Goal: Task Accomplishment & Management: Use online tool/utility

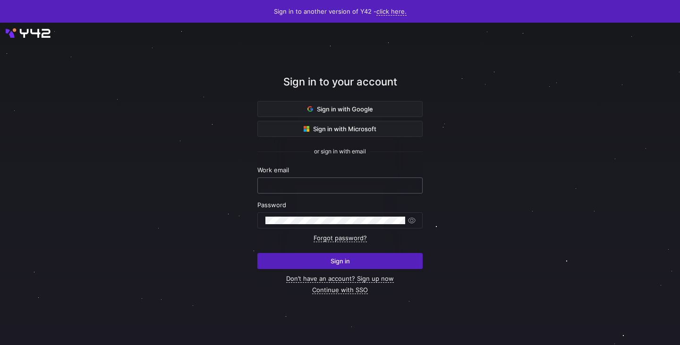
click at [328, 190] on div at bounding box center [339, 185] width 149 height 15
click at [323, 189] on input "text" at bounding box center [339, 186] width 149 height 8
type input "laurenskuiper@claut.nl"
click at [296, 234] on form "Work email laurenskuiper@claut.nl Password Forgot password? Sign in" at bounding box center [339, 217] width 165 height 103
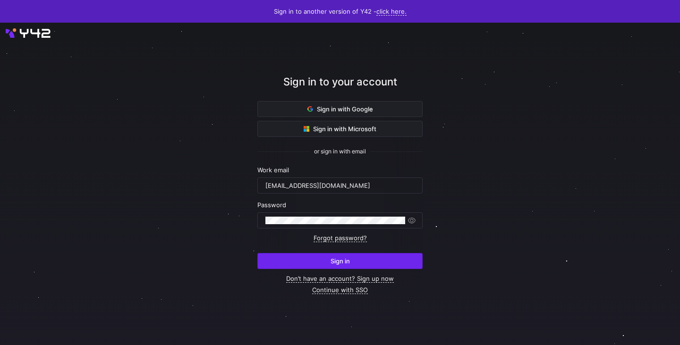
click at [311, 266] on span "submit" at bounding box center [340, 261] width 164 height 15
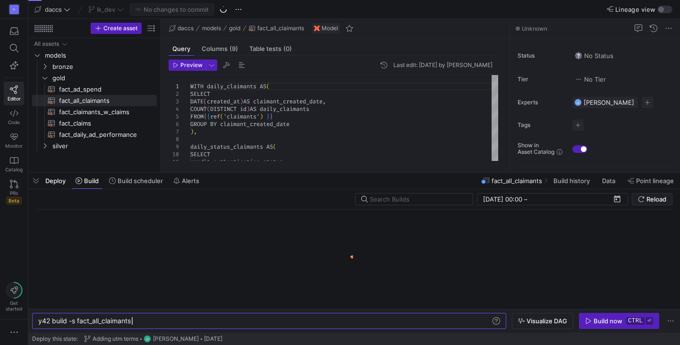
scroll to position [0, 93]
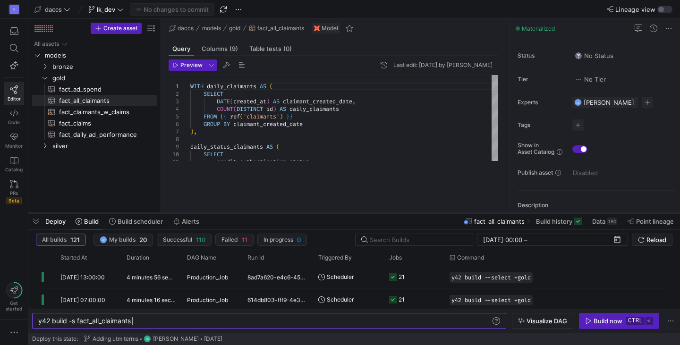
drag, startPoint x: 337, startPoint y: 172, endPoint x: 336, endPoint y: 213, distance: 41.1
click at [336, 213] on div at bounding box center [353, 213] width 651 height 4
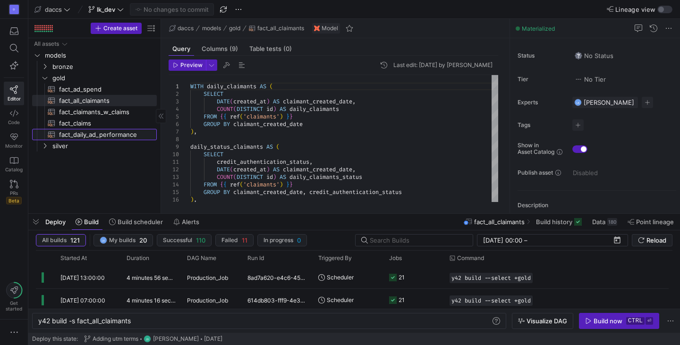
click at [116, 139] on span "fact_daily_ad_performance​​​​​​​​​​" at bounding box center [102, 134] width 87 height 11
type textarea "y42 build -s fact_daily_ad_performance"
type textarea "WITH date_spine AS ( SELECT GENERATE_DATE_ARRAY(DATE('[DATE]'), CURRENT_DATE())…"
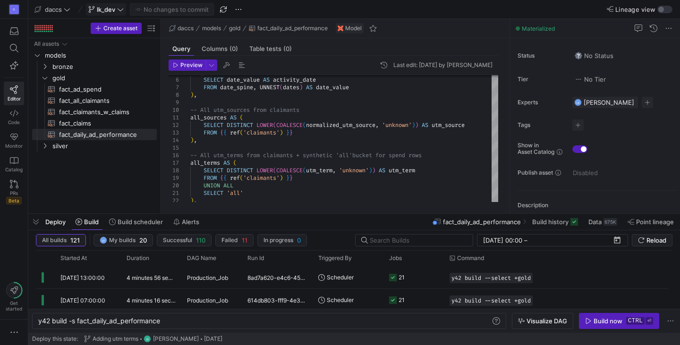
click at [103, 7] on span "lk_dev" at bounding box center [106, 10] width 18 height 8
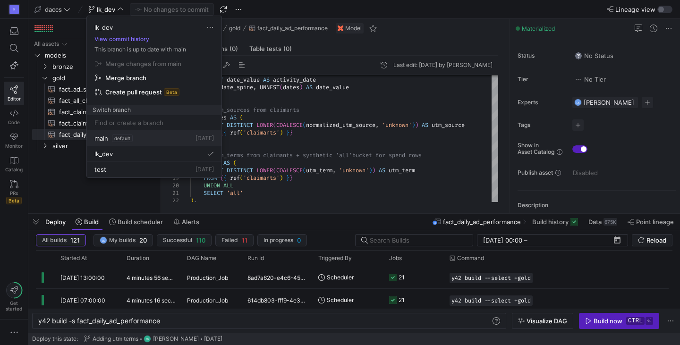
click at [115, 138] on span "default" at bounding box center [122, 139] width 21 height 8
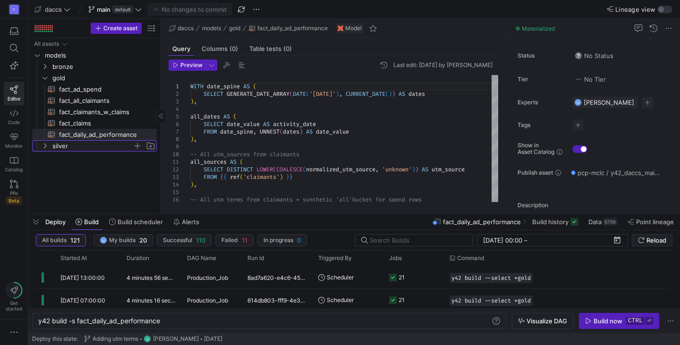
click at [50, 151] on span "silver" at bounding box center [98, 146] width 116 height 10
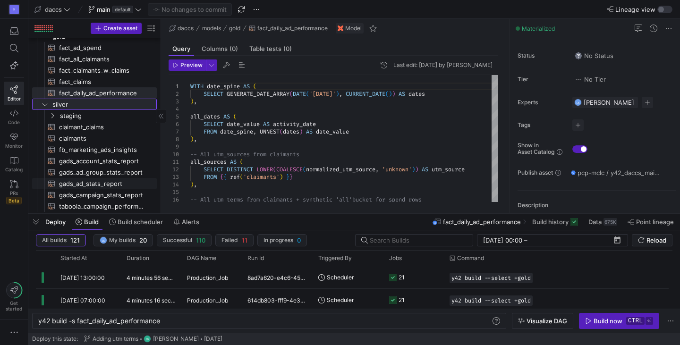
scroll to position [44, 0]
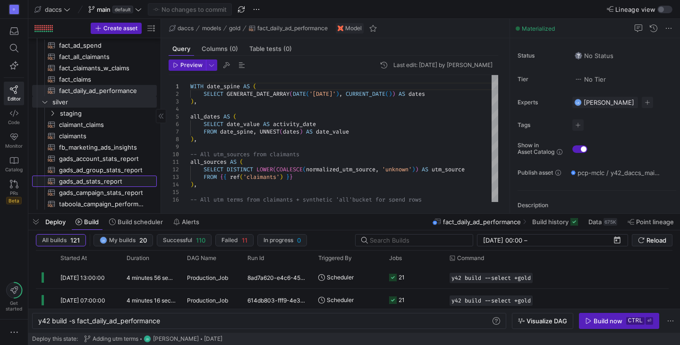
click at [85, 181] on span "gads_ad_stats_report​​​​​​​​​​" at bounding box center [102, 181] width 87 height 11
type textarea "y42 build -s gads_ad_stats_report"
type textarea "{{ config( materialized='incremental', incremental_strategy='merge', unique_key…"
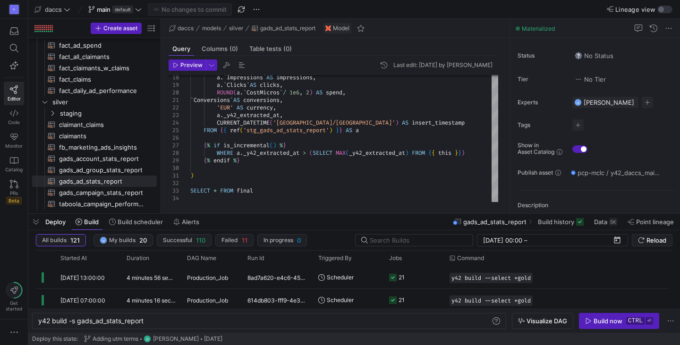
click at [442, 38] on div "daccs models silver gads_ad_stats_report Model" at bounding box center [335, 28] width 348 height 19
click at [18, 237] on div "D Editor Code Monitor Catalog PRs Beta Get started" at bounding box center [14, 172] width 28 height 345
click at [174, 320] on div "y42 build -s gads_ad_stats_report" at bounding box center [264, 321] width 453 height 8
drag, startPoint x: 159, startPoint y: 323, endPoint x: 71, endPoint y: 322, distance: 88.3
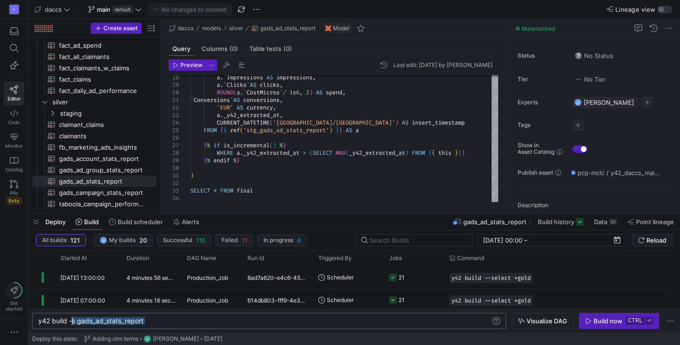
click at [71, 322] on div "y42 build -s gads_ad_stats_report" at bounding box center [264, 321] width 453 height 8
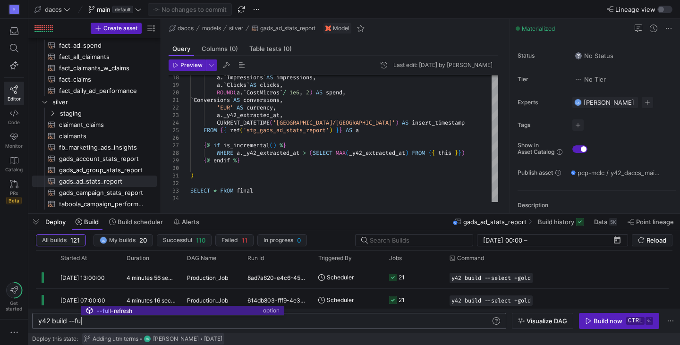
scroll to position [0, 42]
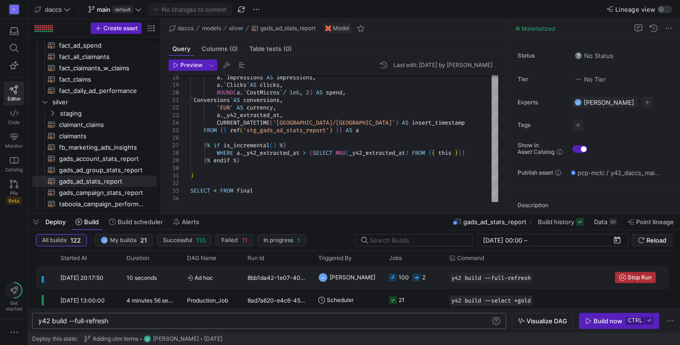
click at [637, 281] on span "Press SPACE to select this row." at bounding box center [635, 277] width 40 height 10
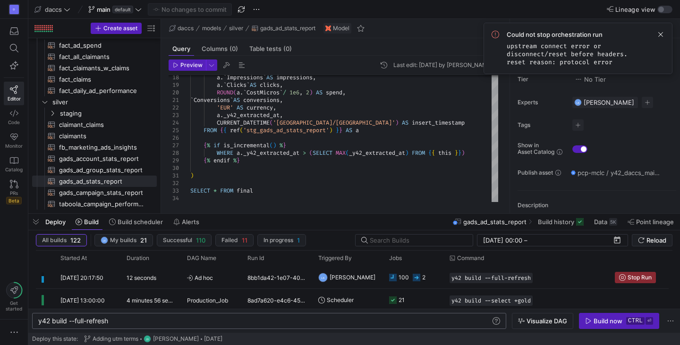
click at [149, 316] on div "y42 build --full-refresh y42 build --full-refresh" at bounding box center [269, 321] width 474 height 16
click at [127, 319] on div "y42 build --full-refresh" at bounding box center [264, 321] width 453 height 8
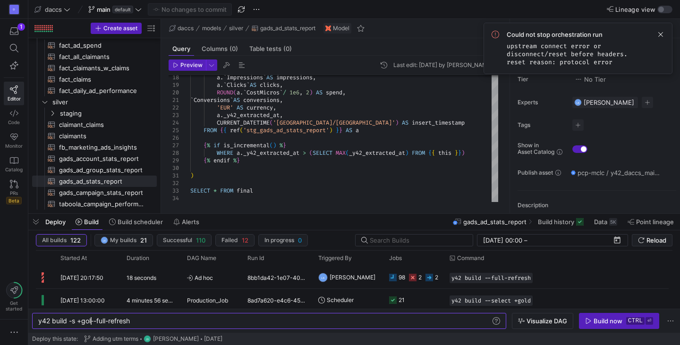
scroll to position [0, 59]
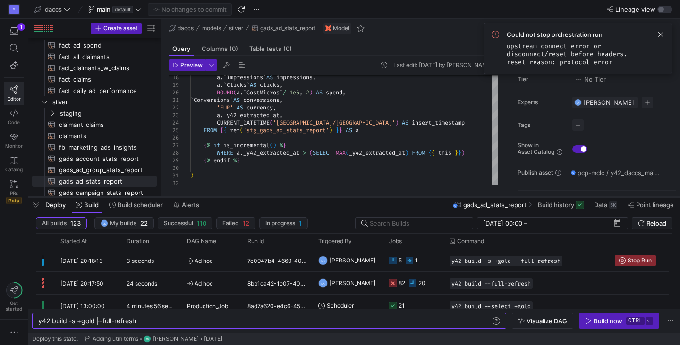
drag, startPoint x: 252, startPoint y: 211, endPoint x: 253, endPoint y: 192, distance: 19.4
click at [253, 195] on div at bounding box center [353, 197] width 651 height 4
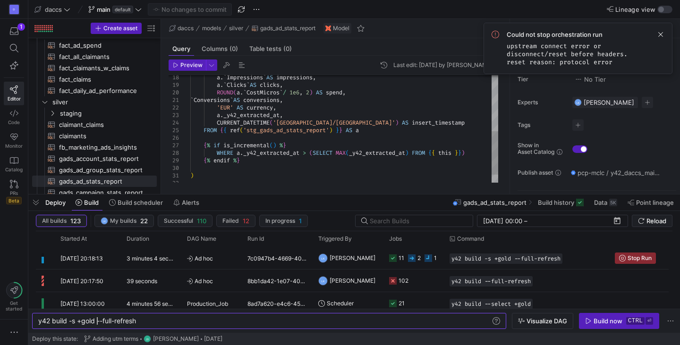
type textarea "y42 build -s +gold --full-refresh"
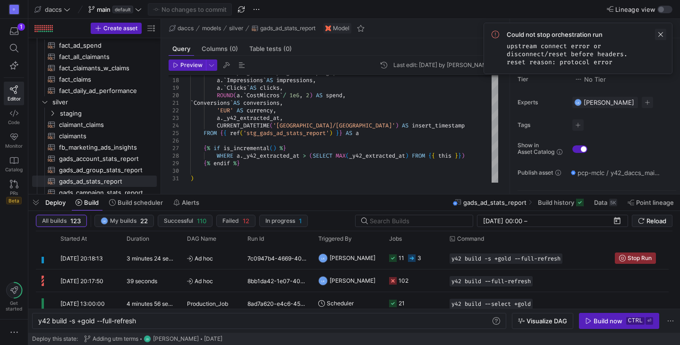
click at [662, 36] on span at bounding box center [660, 34] width 11 height 11
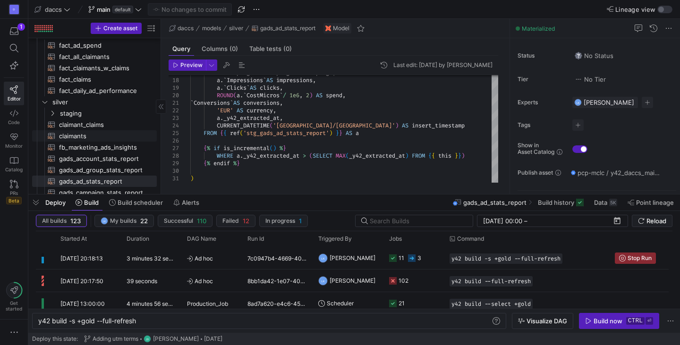
scroll to position [59, 0]
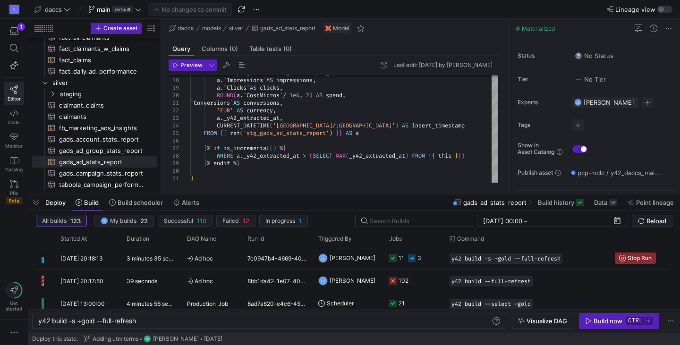
click at [308, 196] on div "Deploy Build Build scheduler Alerts gads_ad_stats_report Build history Data 5K …" at bounding box center [353, 202] width 651 height 16
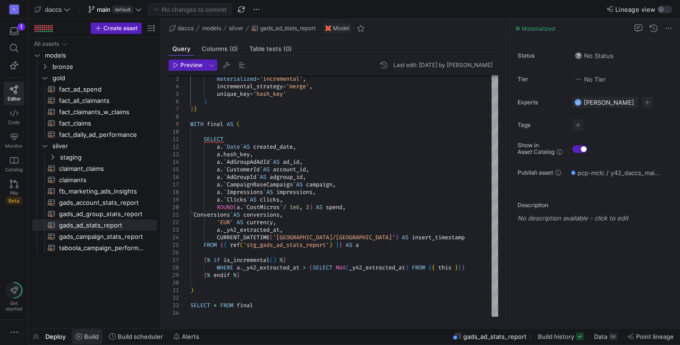
click at [89, 337] on span "Build" at bounding box center [91, 337] width 15 height 8
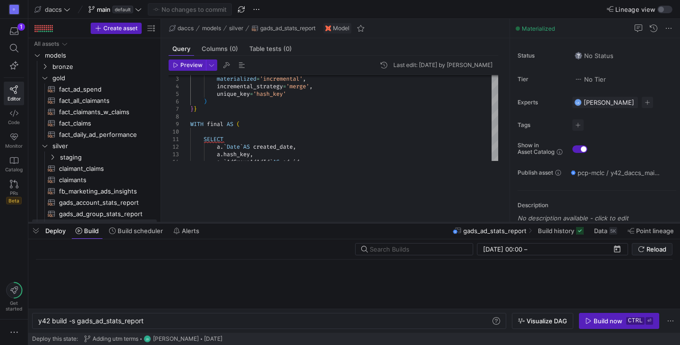
drag, startPoint x: 284, startPoint y: 173, endPoint x: 276, endPoint y: 226, distance: 53.9
click at [276, 225] on div at bounding box center [353, 223] width 651 height 4
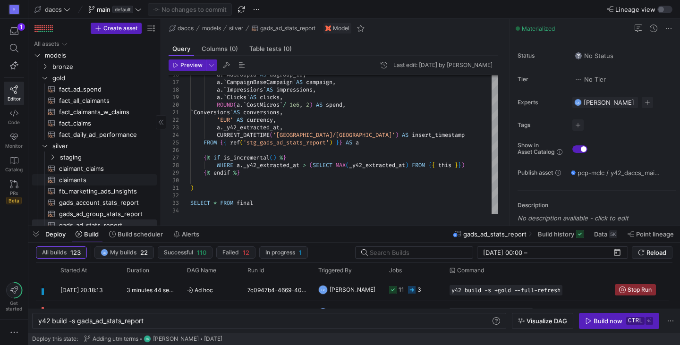
scroll to position [28, 0]
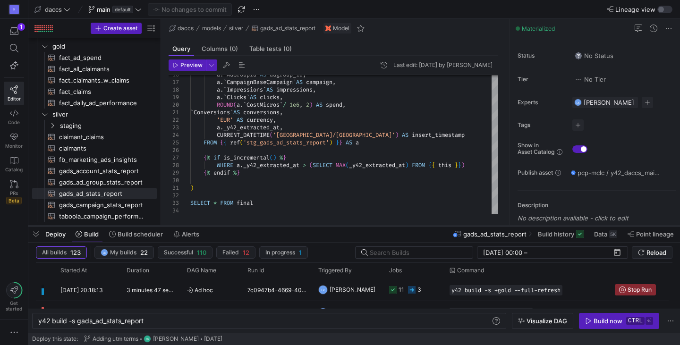
drag, startPoint x: 344, startPoint y: 225, endPoint x: 347, endPoint y: 193, distance: 32.2
click at [347, 224] on div at bounding box center [353, 226] width 651 height 4
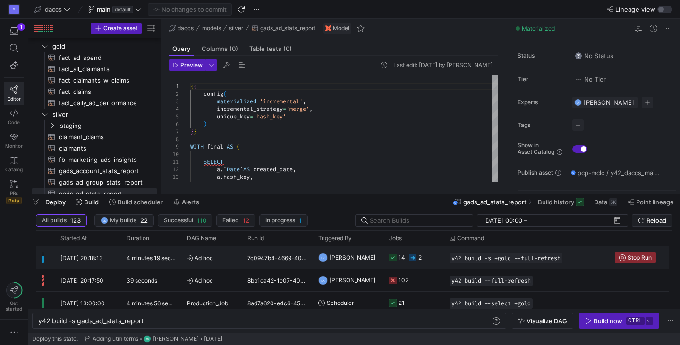
click at [205, 260] on span "Ad hoc" at bounding box center [211, 258] width 49 height 22
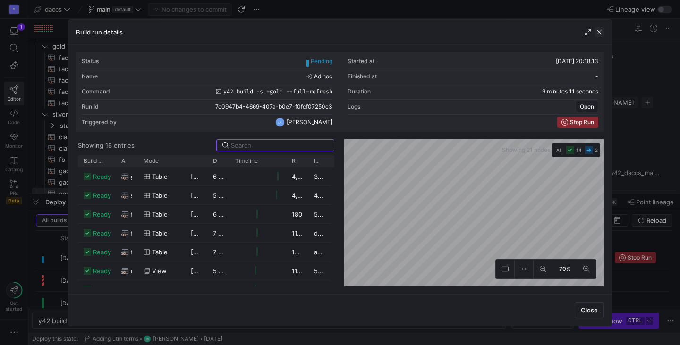
click at [596, 34] on span "button" at bounding box center [598, 31] width 9 height 9
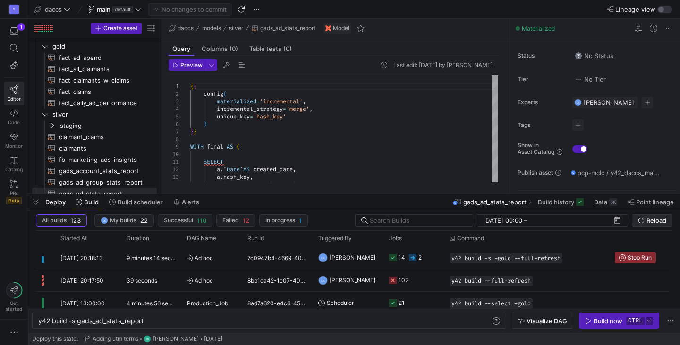
click at [642, 220] on icon "submit" at bounding box center [641, 220] width 7 height 7
click at [132, 262] on div "9 minutes 19 seconds" at bounding box center [151, 257] width 60 height 22
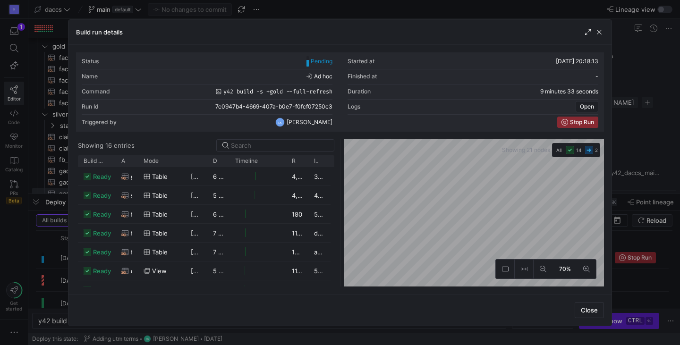
click at [330, 211] on as-split "Showing 16 entries Drag here to set row groups Drag here to set column labels B…" at bounding box center [340, 212] width 528 height 147
click at [319, 270] on as-split "Showing 16 entries Drag here to set row groups Drag here to set column labels B…" at bounding box center [340, 212] width 528 height 147
click at [376, 345] on html "D 1 Editor Code Monitor Catalog PRs Beta Get started daccs main default No chan…" at bounding box center [340, 172] width 680 height 345
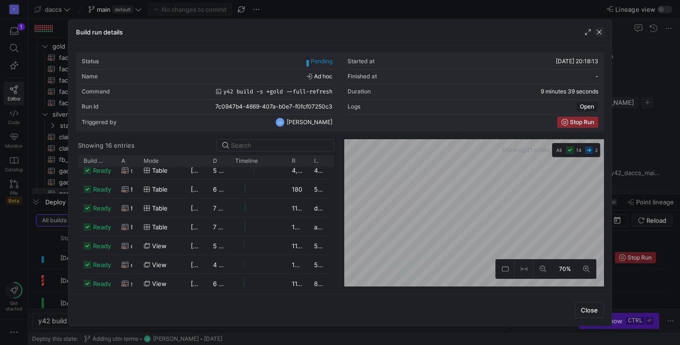
click at [602, 28] on span "button" at bounding box center [598, 31] width 9 height 9
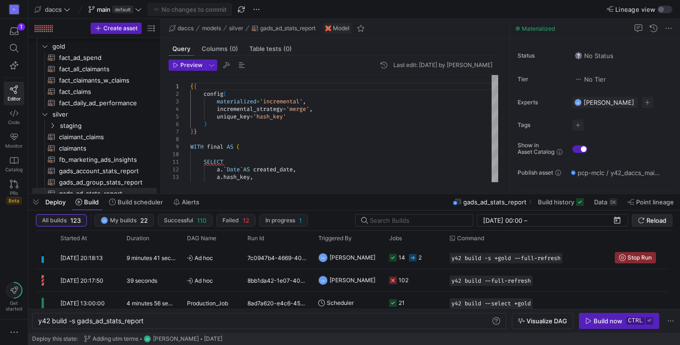
click at [655, 219] on span "Reload" at bounding box center [656, 221] width 20 height 8
click at [182, 255] on div "Ad hoc" at bounding box center [211, 257] width 60 height 22
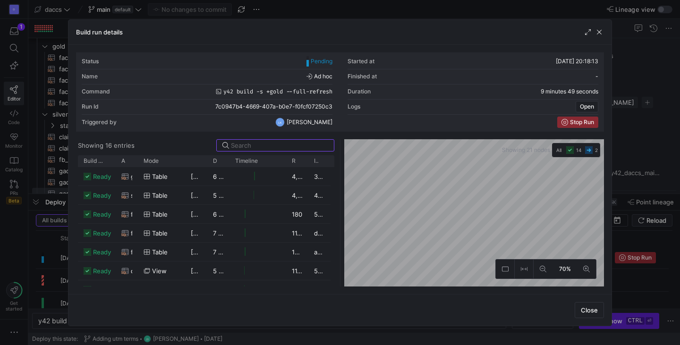
scroll to position [183, 0]
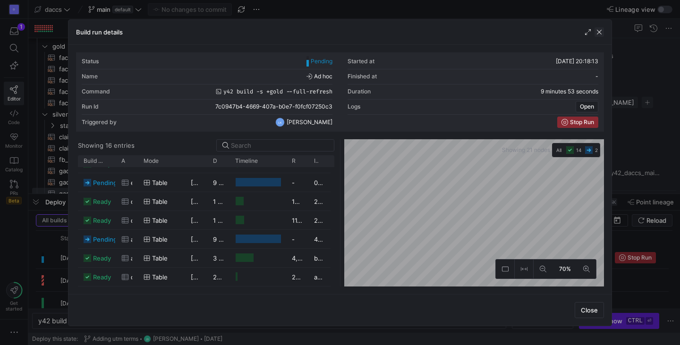
click at [601, 33] on span "button" at bounding box center [598, 31] width 9 height 9
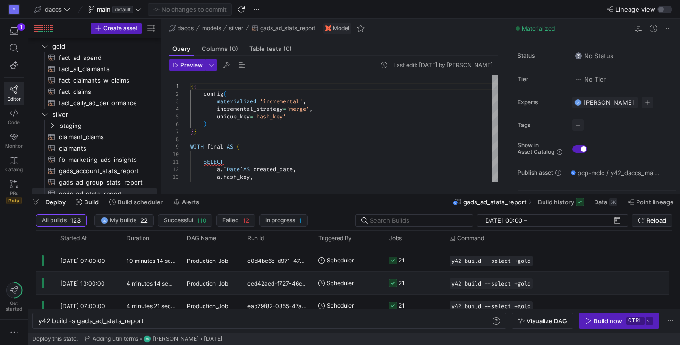
scroll to position [0, 0]
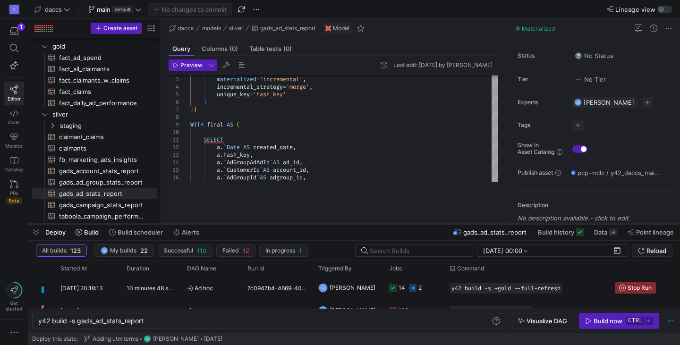
drag, startPoint x: 323, startPoint y: 195, endPoint x: 317, endPoint y: 228, distance: 33.6
click at [317, 226] on div at bounding box center [353, 224] width 651 height 4
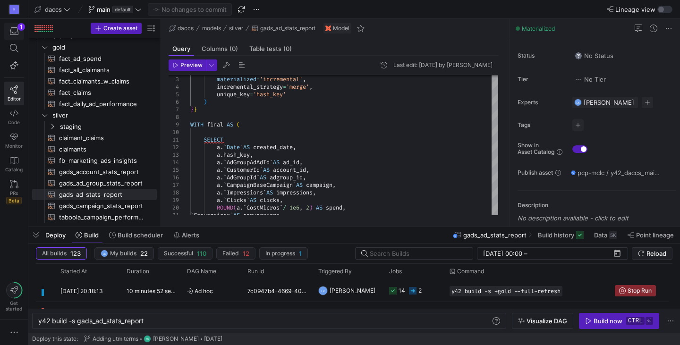
click at [18, 28] on div "1" at bounding box center [21, 27] width 8 height 8
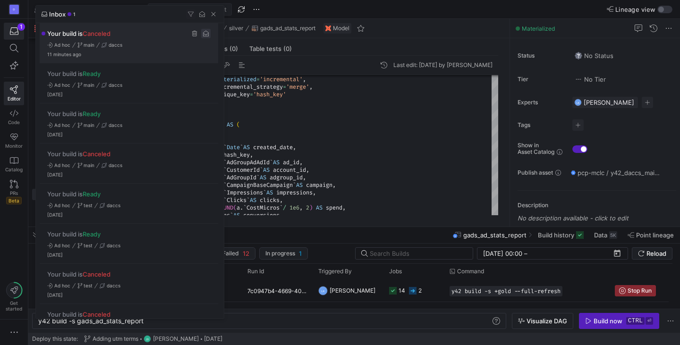
click at [205, 32] on span "Press SPACE to select this row." at bounding box center [205, 33] width 9 height 9
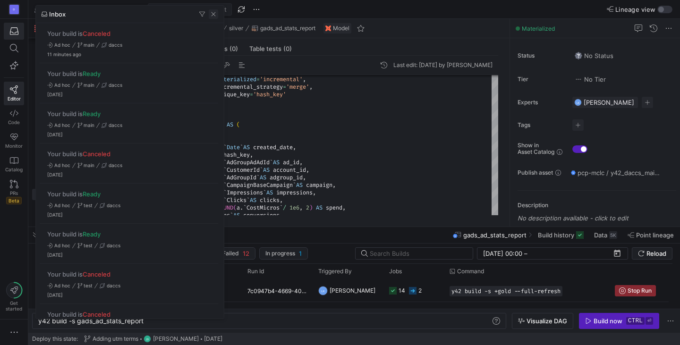
click at [213, 9] on span "button" at bounding box center [213, 13] width 9 height 9
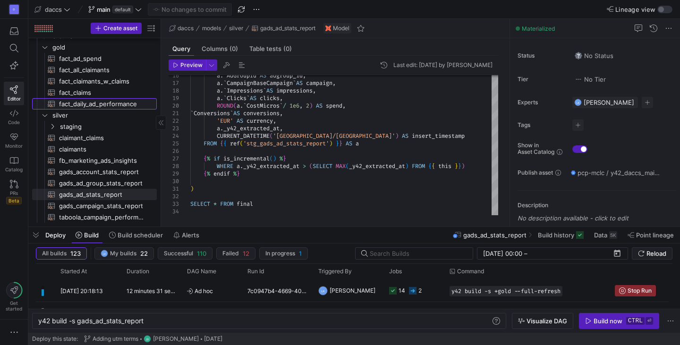
click at [90, 101] on span "fact_daily_ad_performance​​​​​​​​​​" at bounding box center [102, 104] width 87 height 11
type textarea "WITH date_spine AS ( SELECT GENERATE_DATE_ARRAY(DATE('[DATE]'), CURRENT_DATE())…"
type textarea "y42 build -s fact_daily_ad_performance"
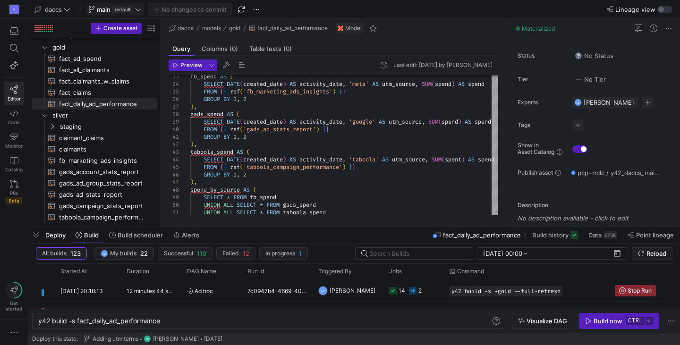
click at [109, 12] on span "main" at bounding box center [104, 10] width 14 height 8
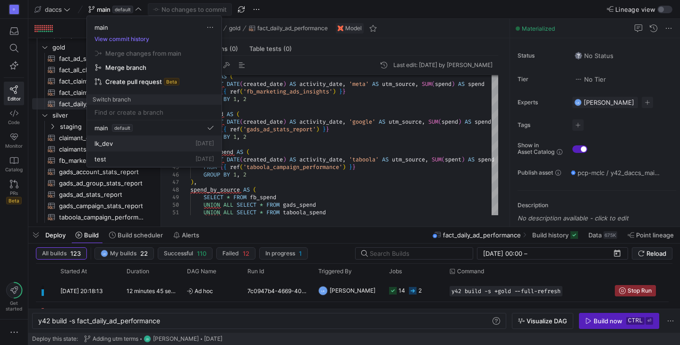
click at [123, 144] on div "lk_dev [DATE]" at bounding box center [153, 144] width 119 height 8
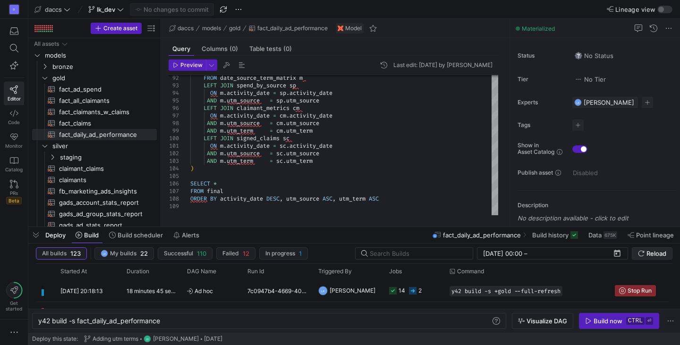
click at [639, 251] on icon "submit" at bounding box center [641, 253] width 7 height 7
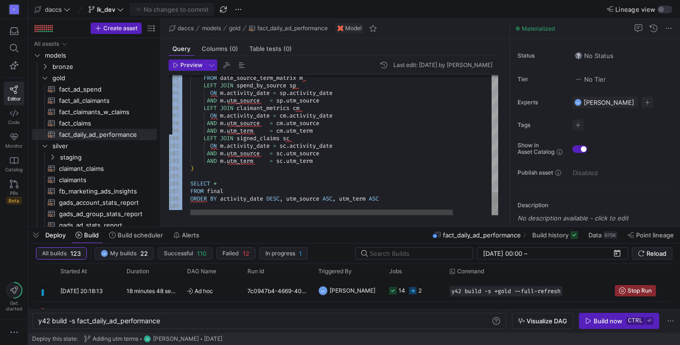
drag, startPoint x: 371, startPoint y: 225, endPoint x: 378, endPoint y: 171, distance: 54.3
click at [378, 171] on mat-tab-group "Query Columns (0) Table tests (0) Preview Last edit: [DATE] by [PERSON_NAME] 92…" at bounding box center [333, 132] width 345 height 188
type textarea "ON m.activity_date = sc.activity_date AND m.utm_source = sc.utm_source AND m.ut…"
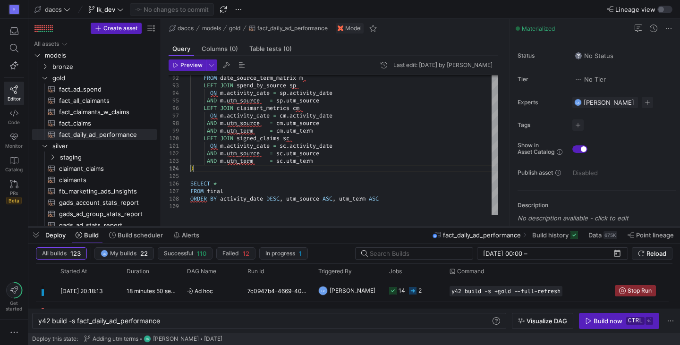
drag, startPoint x: 363, startPoint y: 227, endPoint x: 373, endPoint y: 159, distance: 68.8
click at [373, 225] on div at bounding box center [353, 227] width 651 height 4
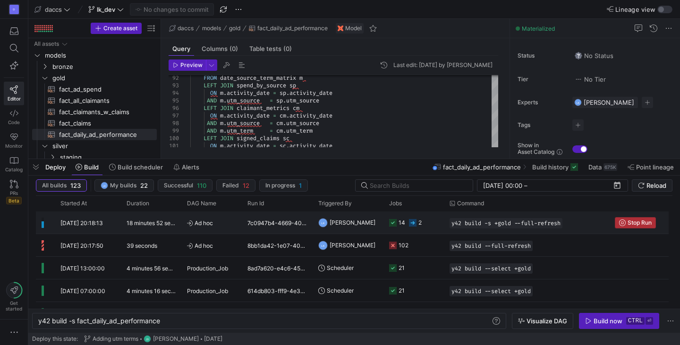
click at [634, 227] on span "button" at bounding box center [635, 223] width 40 height 10
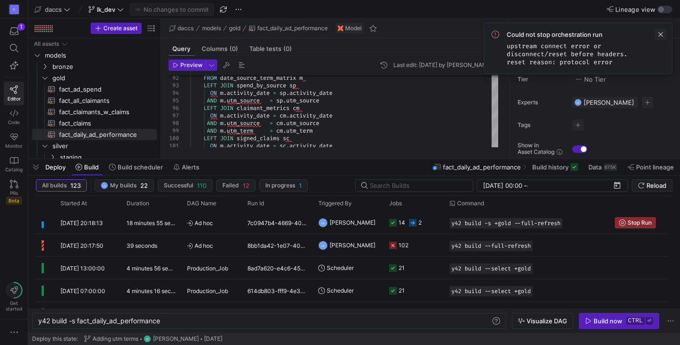
click at [660, 34] on span at bounding box center [660, 34] width 11 height 11
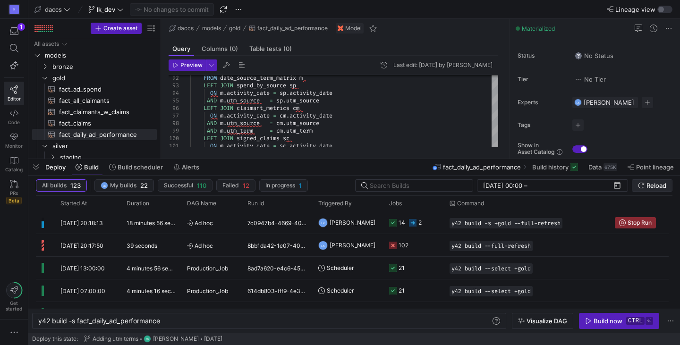
click at [646, 186] on span "Reload" at bounding box center [656, 186] width 20 height 8
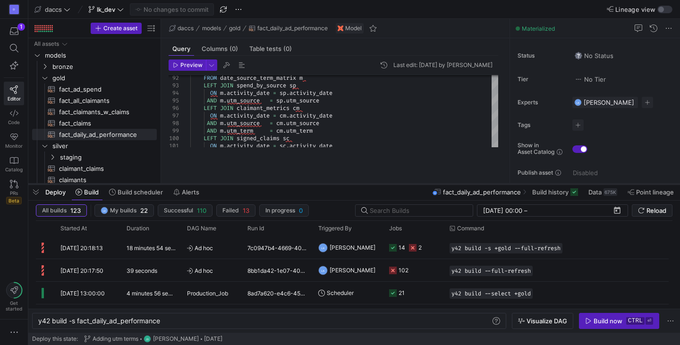
drag, startPoint x: 382, startPoint y: 160, endPoint x: 371, endPoint y: 185, distance: 27.5
click at [371, 185] on div at bounding box center [353, 184] width 651 height 4
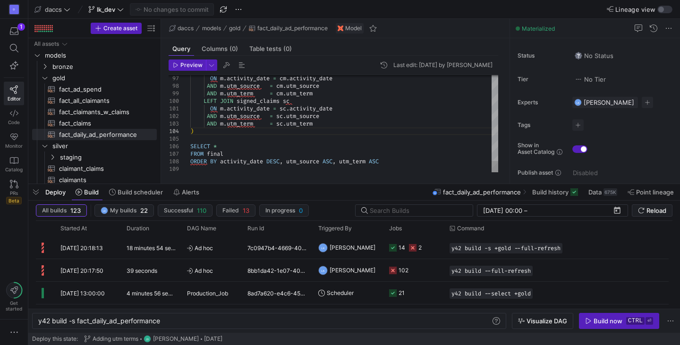
scroll to position [0, 3]
click at [104, 2] on y42-top-nav "daccs lk_dev No changes to commit Lineage view" at bounding box center [353, 9] width 651 height 19
click at [104, 6] on span "lk_dev" at bounding box center [106, 10] width 18 height 8
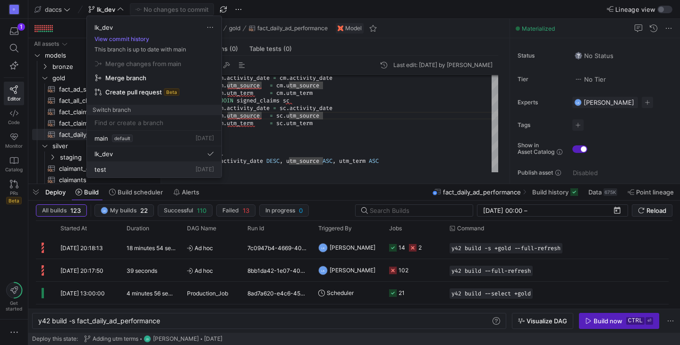
click at [117, 175] on button "test [DATE]" at bounding box center [154, 170] width 135 height 16
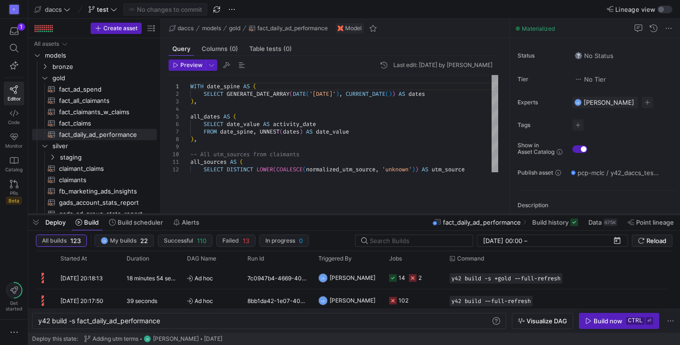
drag, startPoint x: 320, startPoint y: 184, endPoint x: 312, endPoint y: 215, distance: 31.8
click at [312, 215] on div at bounding box center [353, 214] width 651 height 4
click at [430, 34] on div "daccs models gold fact_daily_ad_performance Model" at bounding box center [335, 28] width 348 height 19
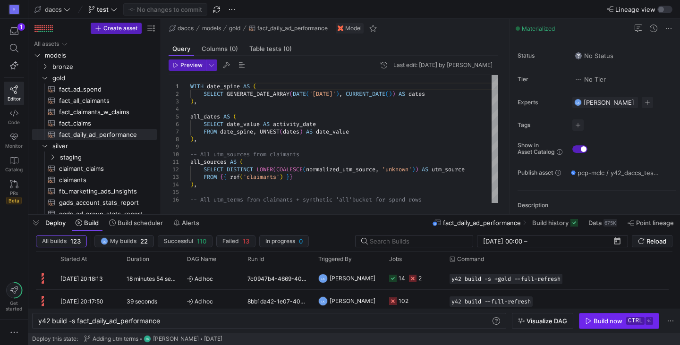
click at [606, 324] on div "Build now" at bounding box center [607, 321] width 29 height 8
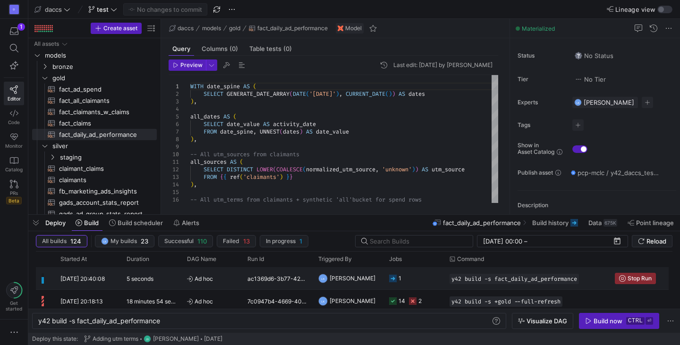
click at [298, 278] on div "ac1369d6-3b77-425d-b935-d49b9d6206b2" at bounding box center [277, 278] width 71 height 22
click at [632, 276] on span "Stop Run" at bounding box center [639, 278] width 24 height 7
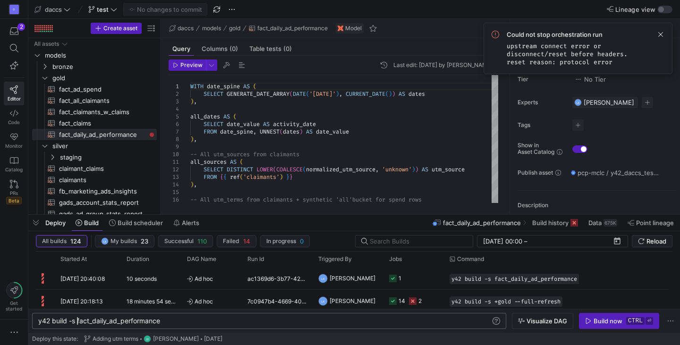
click at [76, 323] on div "y42 build -s fact_daily_ad_performance" at bounding box center [264, 321] width 453 height 8
click at [225, 324] on div "y42 build -s fact_daily_ad_performance" at bounding box center [264, 321] width 453 height 8
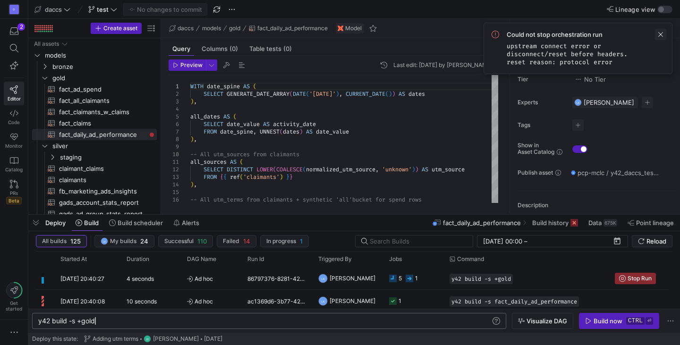
type textarea "y42 build -s +gold"
click at [659, 36] on span at bounding box center [660, 34] width 11 height 11
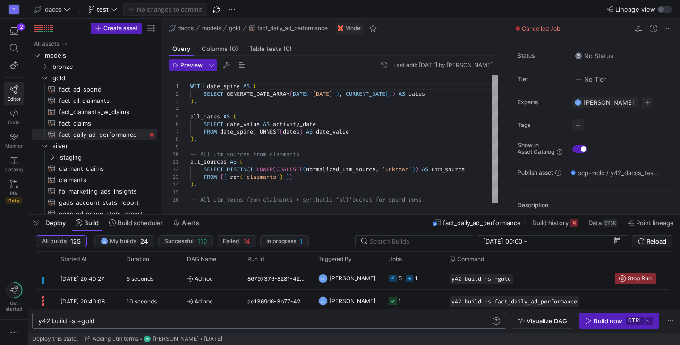
click at [461, 33] on div "daccs models gold fact_daily_ad_performance Model" at bounding box center [335, 28] width 348 height 19
click at [146, 287] on div "7 seconds" at bounding box center [151, 278] width 60 height 22
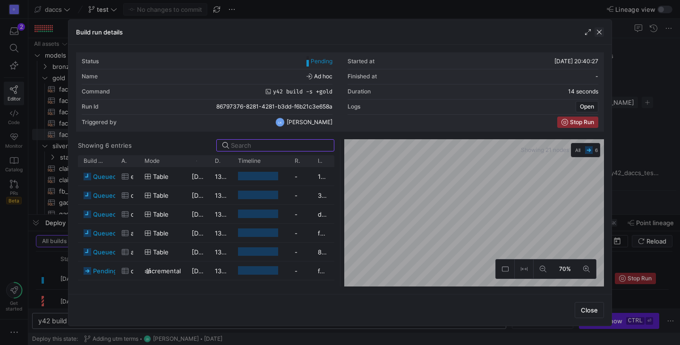
click at [601, 30] on span "button" at bounding box center [598, 31] width 9 height 9
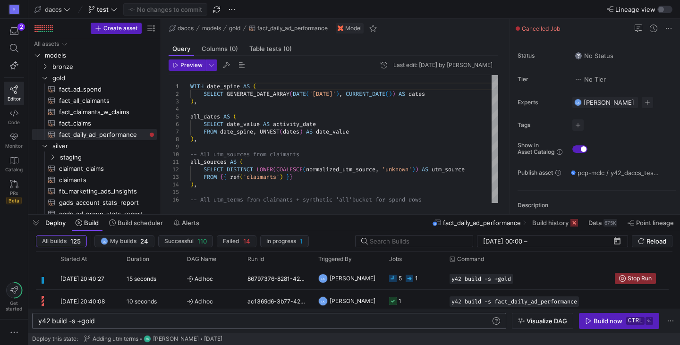
click at [445, 45] on div "Query Columns (0) Table tests (0)" at bounding box center [334, 49] width 330 height 14
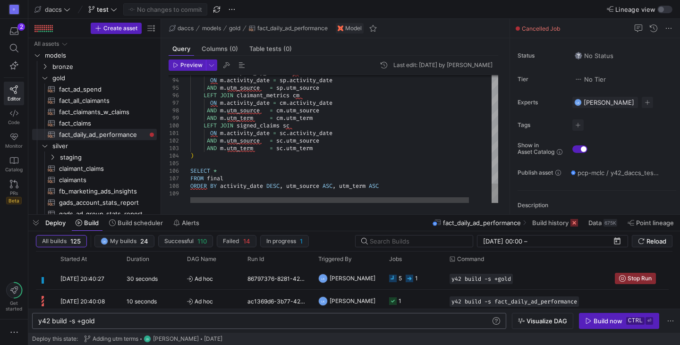
scroll to position [0, 0]
type textarea "WITH date_spine AS ( SELECT GENERATE_DATE_ARRAY(DATE('[DATE]'), CURRENT_DATE())…"
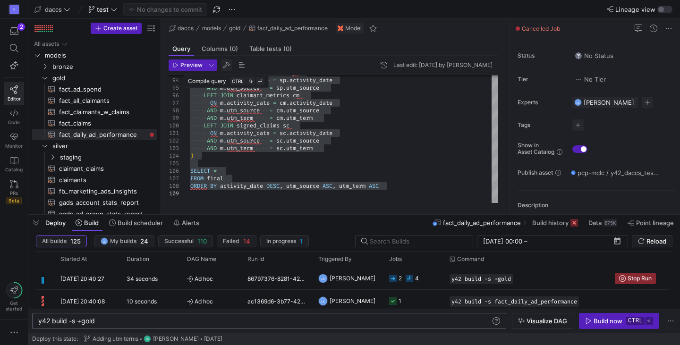
click at [226, 64] on span "button" at bounding box center [226, 64] width 11 height 11
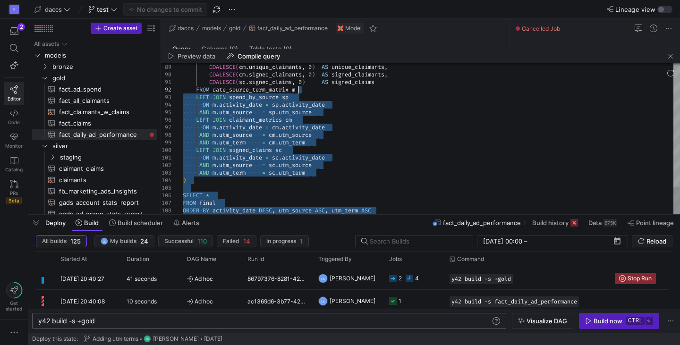
drag, startPoint x: 388, startPoint y: 211, endPoint x: 329, endPoint y: 83, distance: 141.3
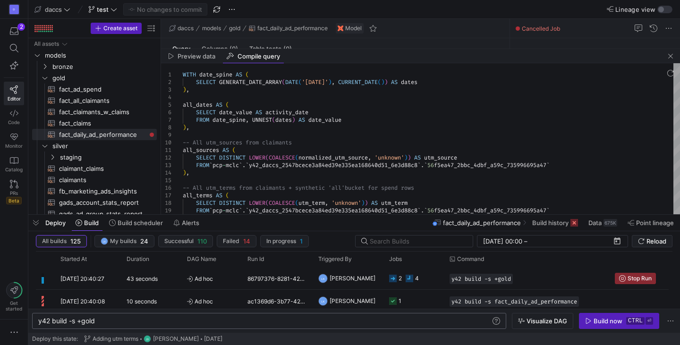
click at [189, 76] on div at bounding box center [420, 73] width 519 height 20
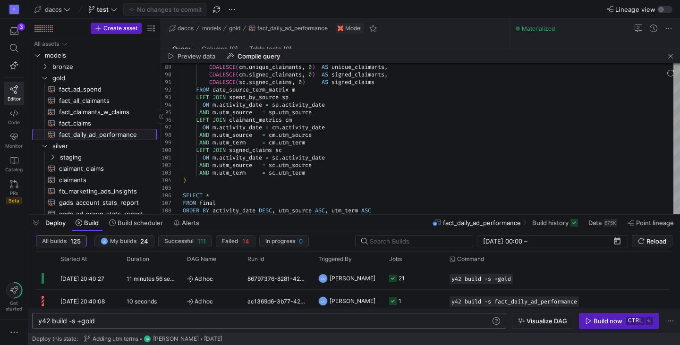
click at [111, 132] on span "fact_daily_ad_performance​​​​​​​​​​" at bounding box center [102, 134] width 87 height 11
type textarea "COALESCE(sc.signed_claims, 0) AS signed_claims FROM date_source_term_matrix m L…"
click at [197, 52] on div "Preview data" at bounding box center [192, 56] width 54 height 14
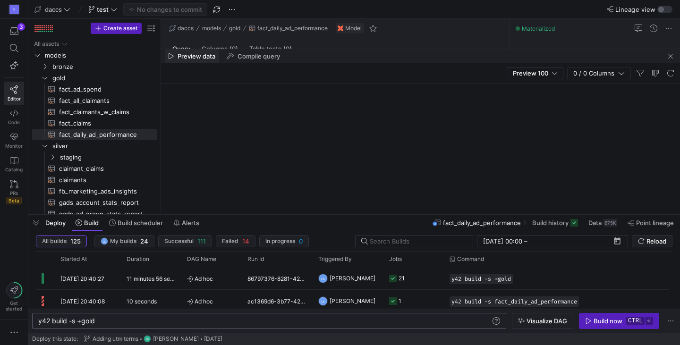
scroll to position [12, 0]
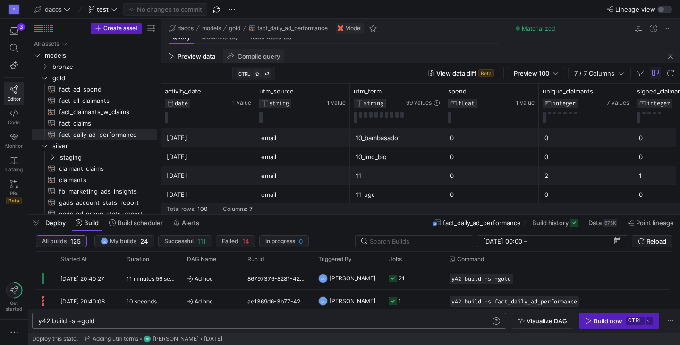
click at [266, 59] on span "Compile query" at bounding box center [258, 56] width 42 height 6
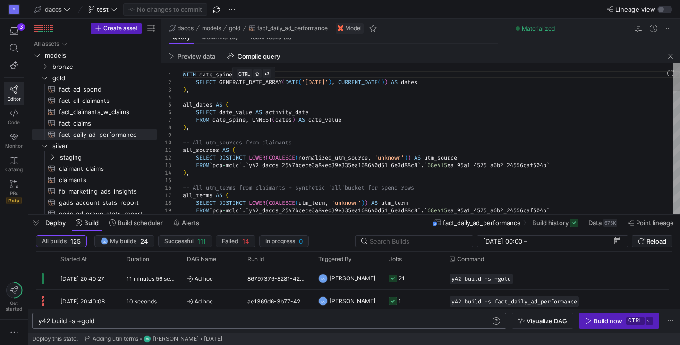
scroll to position [0, 0]
click at [252, 117] on span at bounding box center [250, 120] width 3 height 8
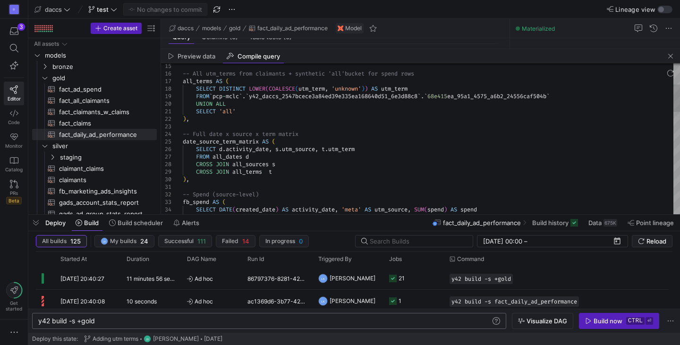
type textarea "SELECT 'all' ), -- Full date x source x term matrix date_source_term_matrix AS …"
click at [116, 137] on span "fact_daily_ad_performance​​​​​​​​​​" at bounding box center [102, 134] width 87 height 11
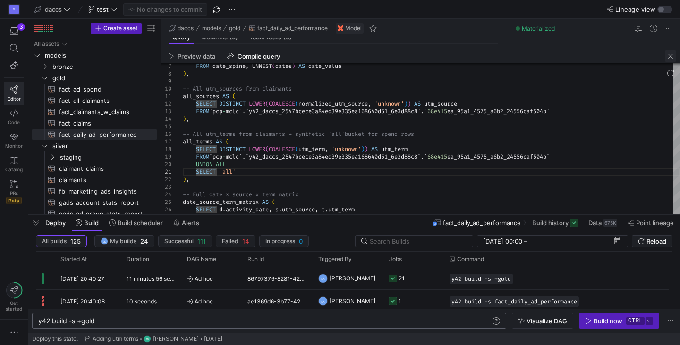
click at [668, 54] on span "button" at bounding box center [670, 56] width 11 height 11
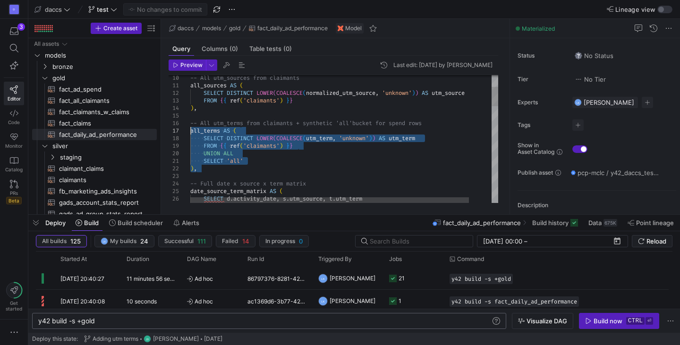
type textarea "UNION ALL SELECT 'all' AS utm_term ), -- Full date x source x term matrix date_…"
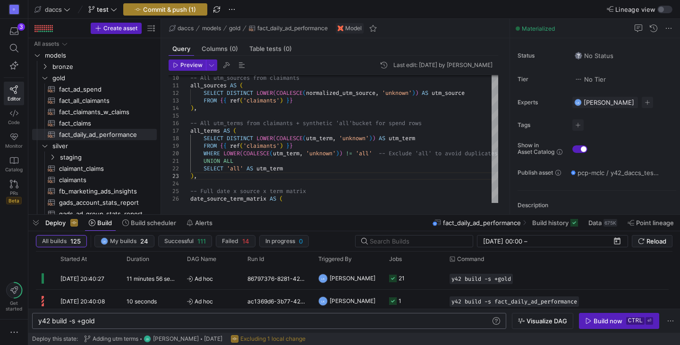
click at [186, 12] on span "Commit & push (1)" at bounding box center [169, 10] width 53 height 8
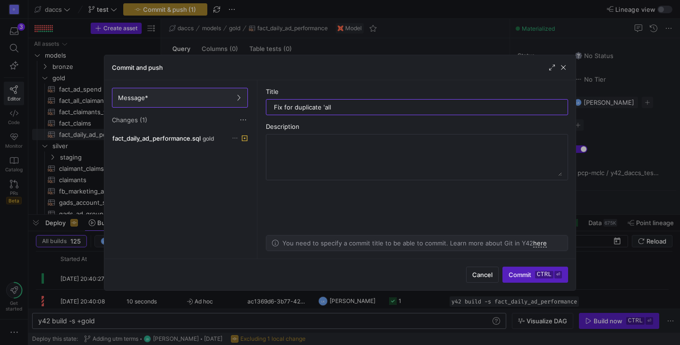
type input "Fix for duplicate 'all'"
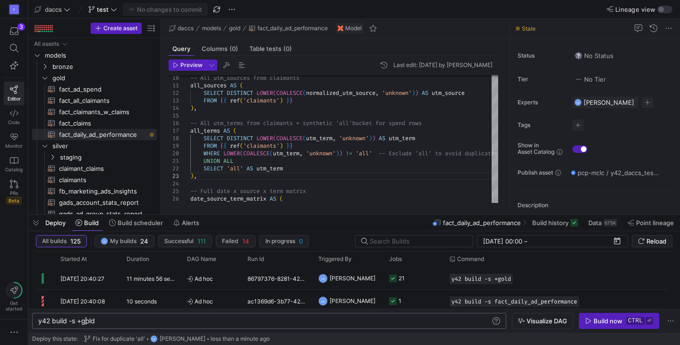
click at [86, 322] on div "y42 build -s +gold" at bounding box center [264, 321] width 453 height 8
click at [131, 318] on div "y42 build -s +gold" at bounding box center [264, 321] width 453 height 8
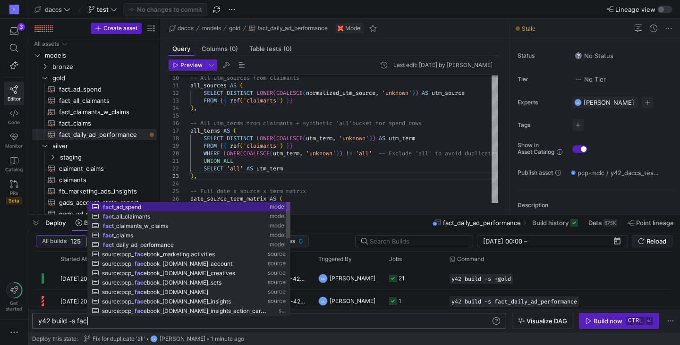
scroll to position [0, 48]
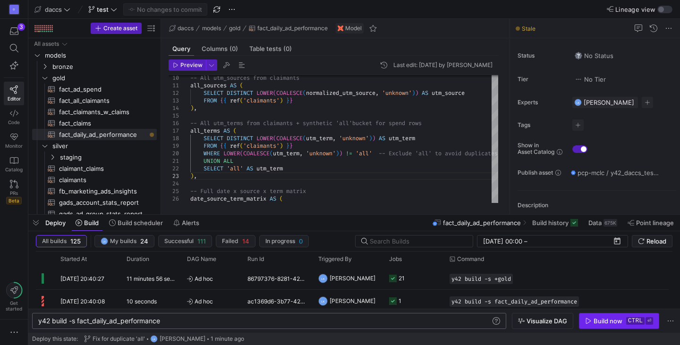
type textarea "y42 build -s fact_daily_ad_performance"
click at [608, 317] on span "button" at bounding box center [618, 320] width 79 height 15
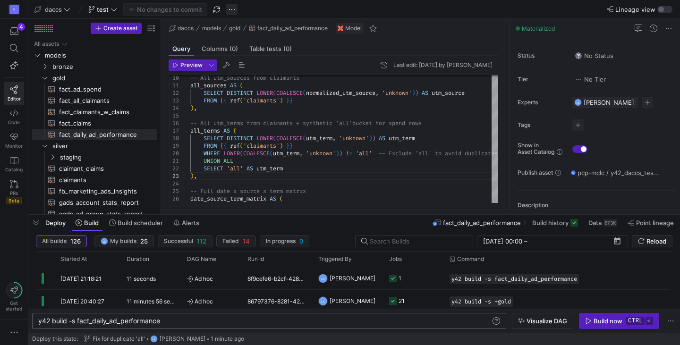
click at [227, 12] on span "button" at bounding box center [231, 9] width 11 height 11
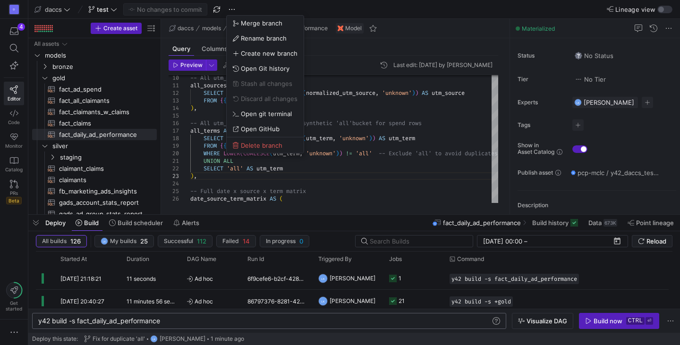
click at [106, 10] on div at bounding box center [340, 172] width 680 height 345
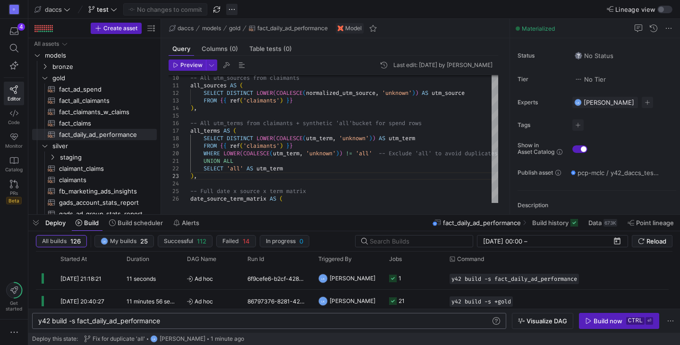
click at [229, 13] on span "button" at bounding box center [231, 9] width 11 height 11
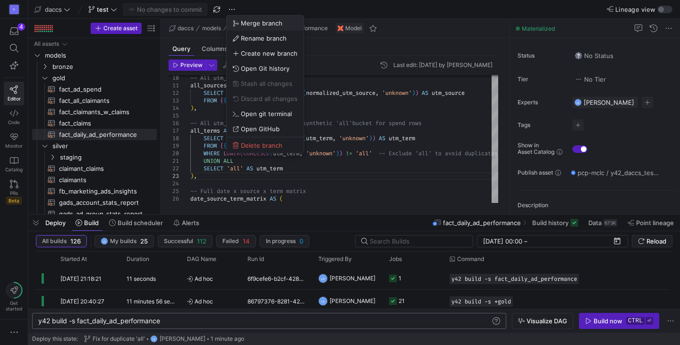
click at [254, 27] on button "Merge branch" at bounding box center [265, 23] width 77 height 15
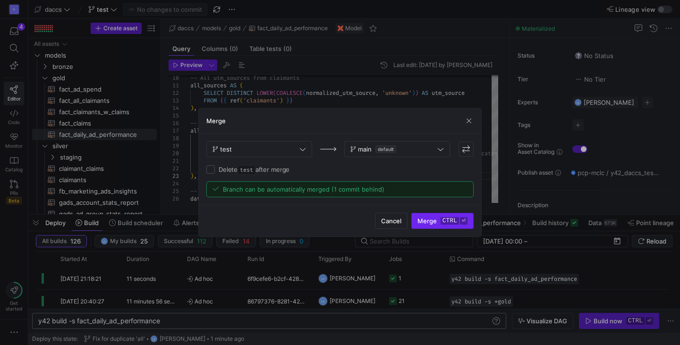
click at [448, 220] on kbd "ctrl" at bounding box center [449, 221] width 18 height 8
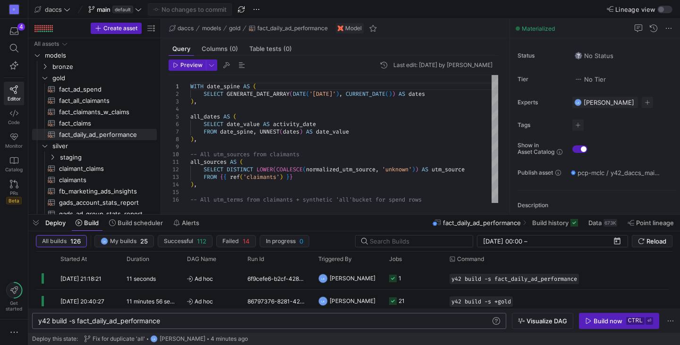
click at [462, 23] on div "daccs models gold fact_daily_ad_performance Model" at bounding box center [335, 28] width 348 height 19
click at [43, 78] on icon "Press SPACE to select this row." at bounding box center [44, 78] width 5 height 2
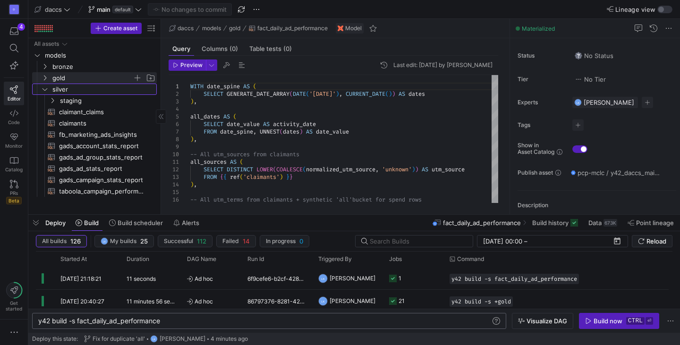
click at [43, 94] on link "silver" at bounding box center [94, 89] width 125 height 11
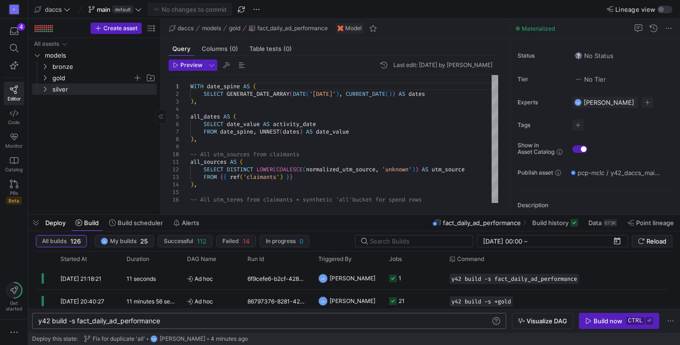
click at [55, 144] on div "All assets models bronze gold silver" at bounding box center [94, 124] width 125 height 172
click at [24, 29] on div "4" at bounding box center [21, 27] width 8 height 8
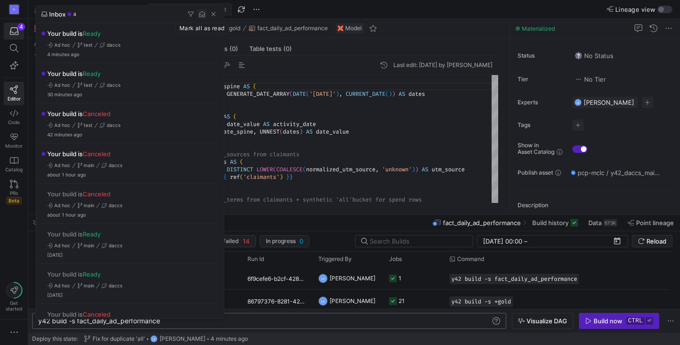
click at [199, 14] on span "button" at bounding box center [201, 13] width 9 height 9
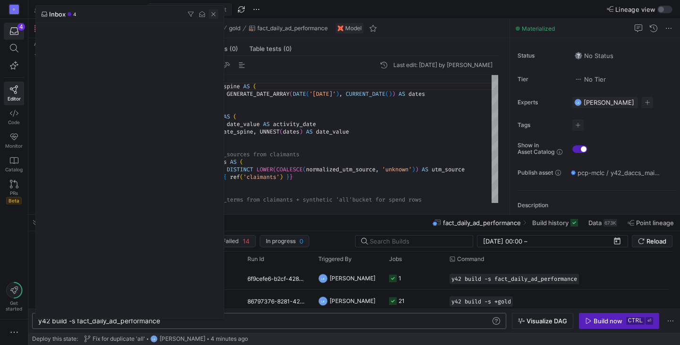
click at [213, 15] on span "button" at bounding box center [213, 13] width 9 height 9
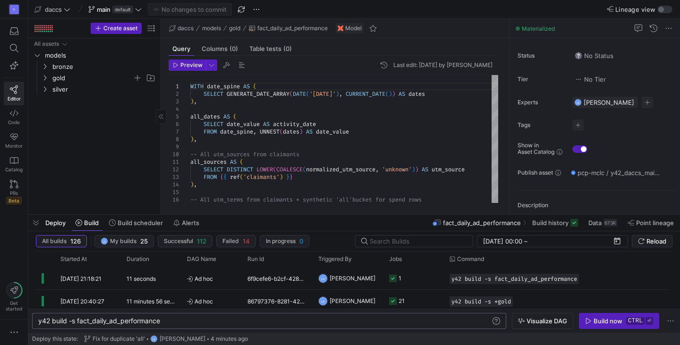
click at [84, 108] on div "All assets models bronze gold silver" at bounding box center [94, 124] width 125 height 172
click at [114, 11] on span "default" at bounding box center [122, 10] width 21 height 8
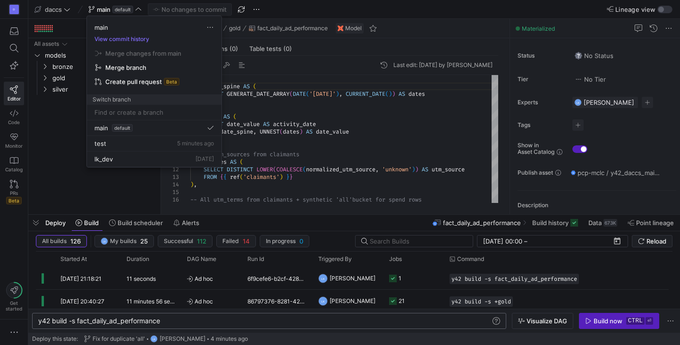
click at [65, 154] on div at bounding box center [340, 172] width 680 height 345
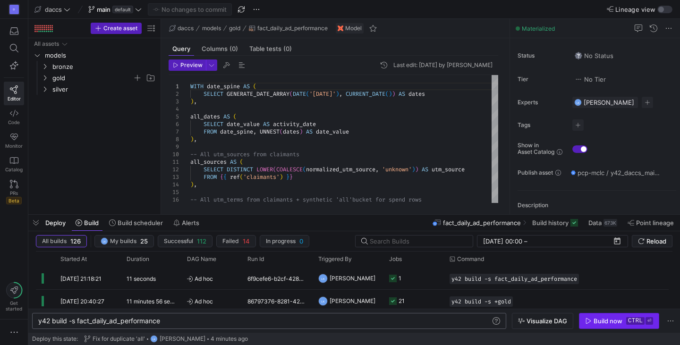
click at [609, 318] on div "Build now" at bounding box center [607, 321] width 29 height 8
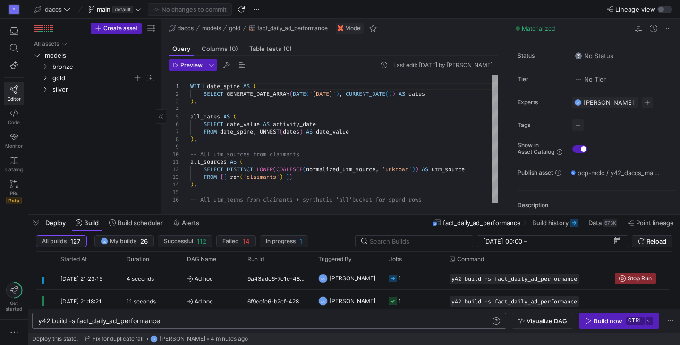
click at [103, 118] on div "All assets models bronze gold silver" at bounding box center [94, 124] width 125 height 172
click at [117, 177] on div "All assets models bronze gold silver" at bounding box center [94, 124] width 125 height 172
click at [10, 35] on icon "button" at bounding box center [14, 31] width 8 height 8
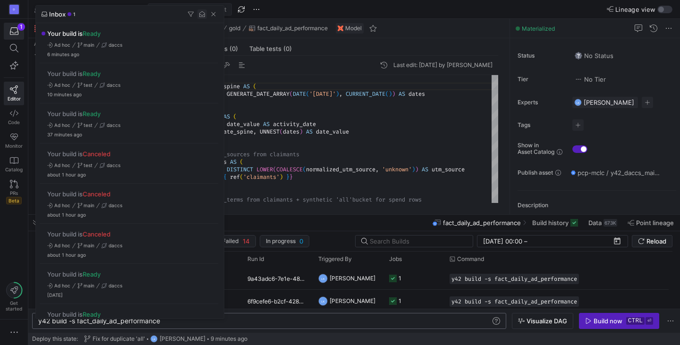
click at [201, 16] on span "button" at bounding box center [201, 13] width 9 height 9
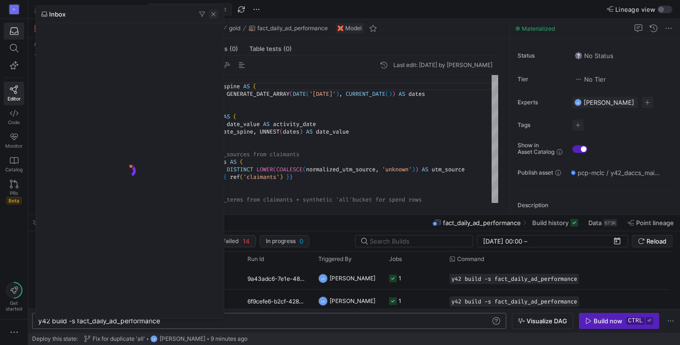
click at [212, 17] on span "button" at bounding box center [213, 13] width 9 height 9
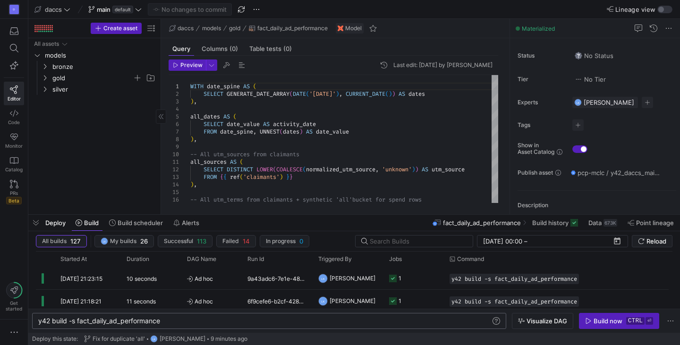
click at [110, 165] on div "All assets models bronze gold silver" at bounding box center [94, 124] width 125 height 172
click at [89, 132] on div "All assets models bronze gold silver" at bounding box center [94, 124] width 125 height 172
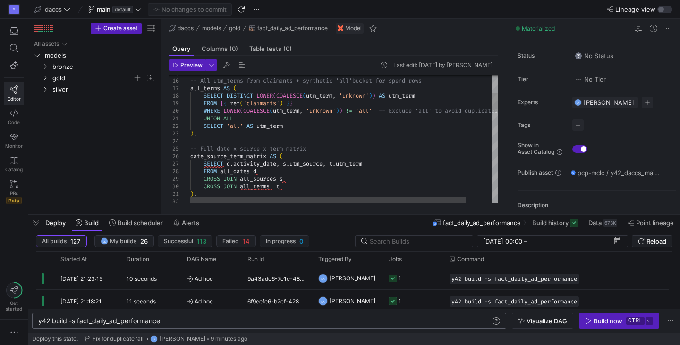
type textarea "), -- Spend (source-level) fb_spend AS ( SELECT DATE(created_date) AS activity_…"
